Goal: Communication & Community: Answer question/provide support

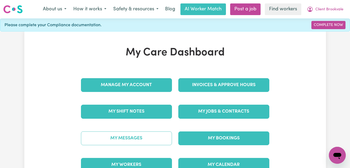
click at [126, 137] on link "My Messages" at bounding box center [126, 138] width 91 height 14
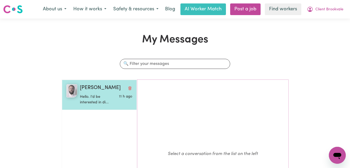
click at [106, 98] on p "Hello. I'd be interested in di..." at bounding box center [97, 99] width 35 height 11
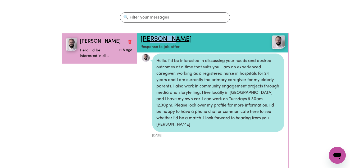
scroll to position [1, 0]
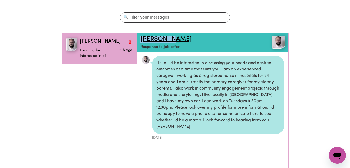
drag, startPoint x: 173, startPoint y: 38, endPoint x: 143, endPoint y: 39, distance: 30.4
click at [143, 39] on h2 "[PERSON_NAME]" at bounding box center [200, 39] width 120 height 8
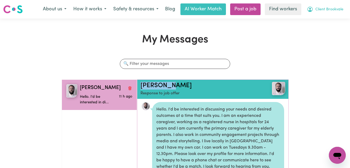
click at [336, 10] on span "Client Brookvale" at bounding box center [329, 10] width 28 height 6
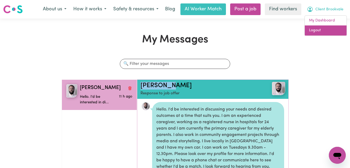
click at [320, 33] on link "Logout" at bounding box center [325, 30] width 42 height 10
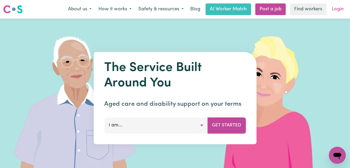
click at [343, 5] on link "Login" at bounding box center [337, 9] width 18 height 12
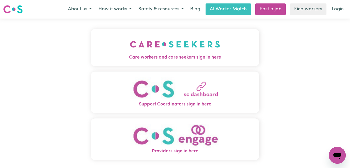
click at [217, 50] on img "Care workers and care seekers sign in here" at bounding box center [175, 44] width 90 height 20
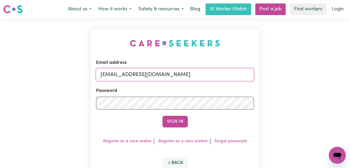
drag, startPoint x: 239, startPoint y: 75, endPoint x: 224, endPoint y: 77, distance: 15.0
click at [151, 72] on input "[EMAIL_ADDRESS][DOMAIN_NAME]" at bounding box center [175, 74] width 158 height 13
click at [234, 78] on input "[EMAIL_ADDRESS][DOMAIN_NAME]" at bounding box center [175, 74] width 158 height 13
drag, startPoint x: 235, startPoint y: 74, endPoint x: 127, endPoint y: 74, distance: 107.3
click at [127, 74] on input "[EMAIL_ADDRESS][DOMAIN_NAME]" at bounding box center [175, 74] width 158 height 13
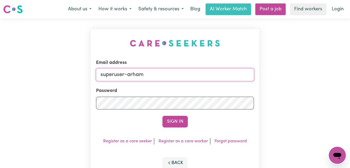
type input "[EMAIL_ADDRESS][DOMAIN_NAME]"
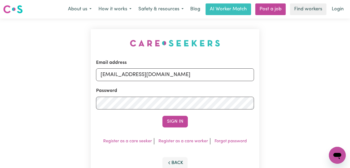
click at [162, 115] on button "Sign In" at bounding box center [174, 121] width 25 height 12
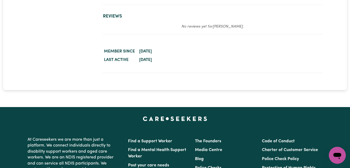
scroll to position [1008, 0]
